Goal: Find specific page/section: Find specific page/section

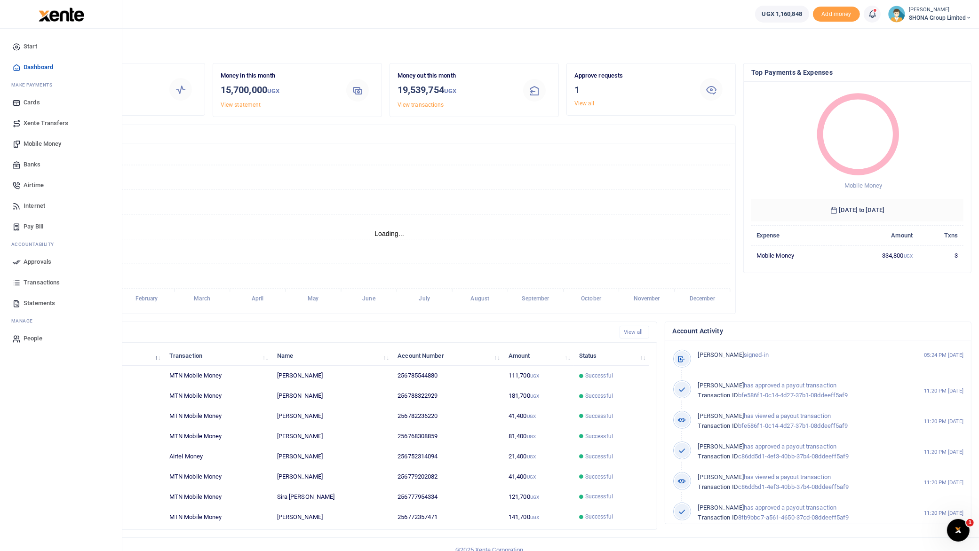
click at [38, 280] on span "Transactions" at bounding box center [42, 282] width 36 height 9
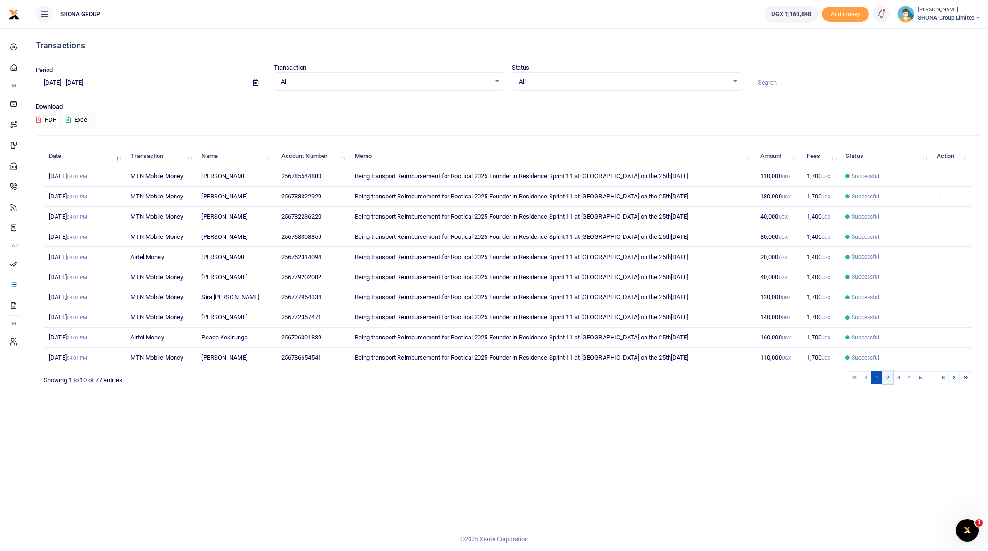
click at [893, 373] on link "2" at bounding box center [887, 378] width 11 height 13
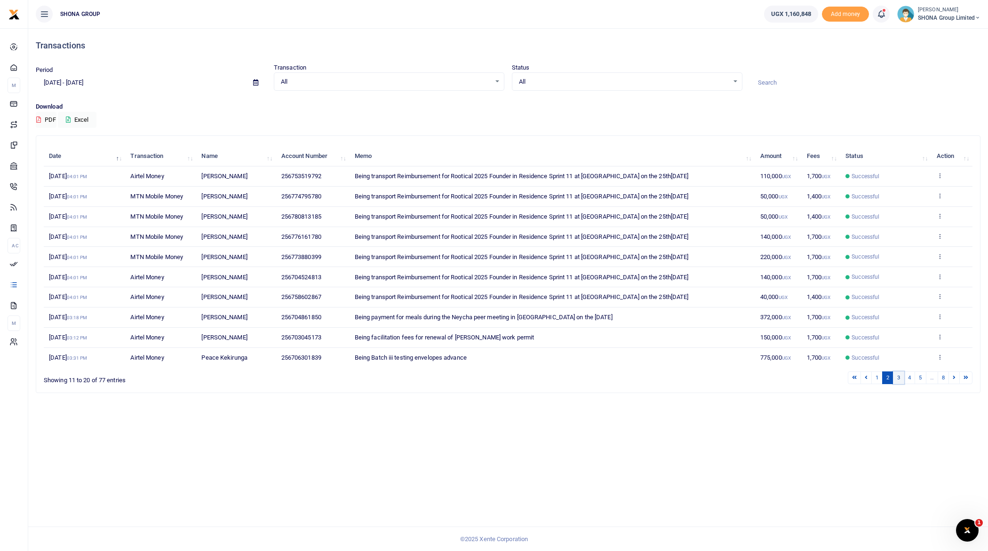
click at [898, 383] on link "3" at bounding box center [898, 378] width 11 height 13
